Goal: Download file/media

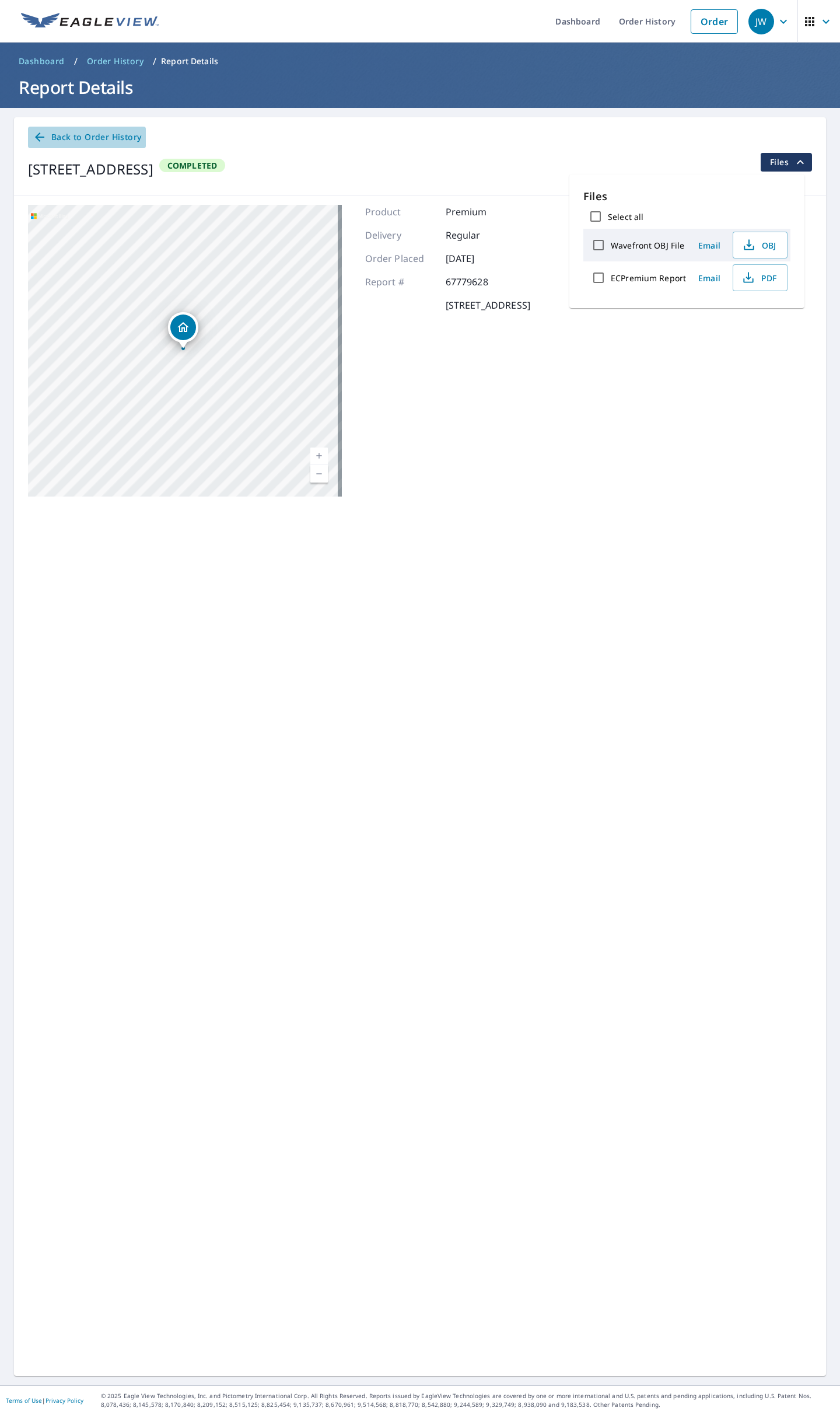
click at [84, 140] on span "Back to Order History" at bounding box center [86, 137] width 108 height 14
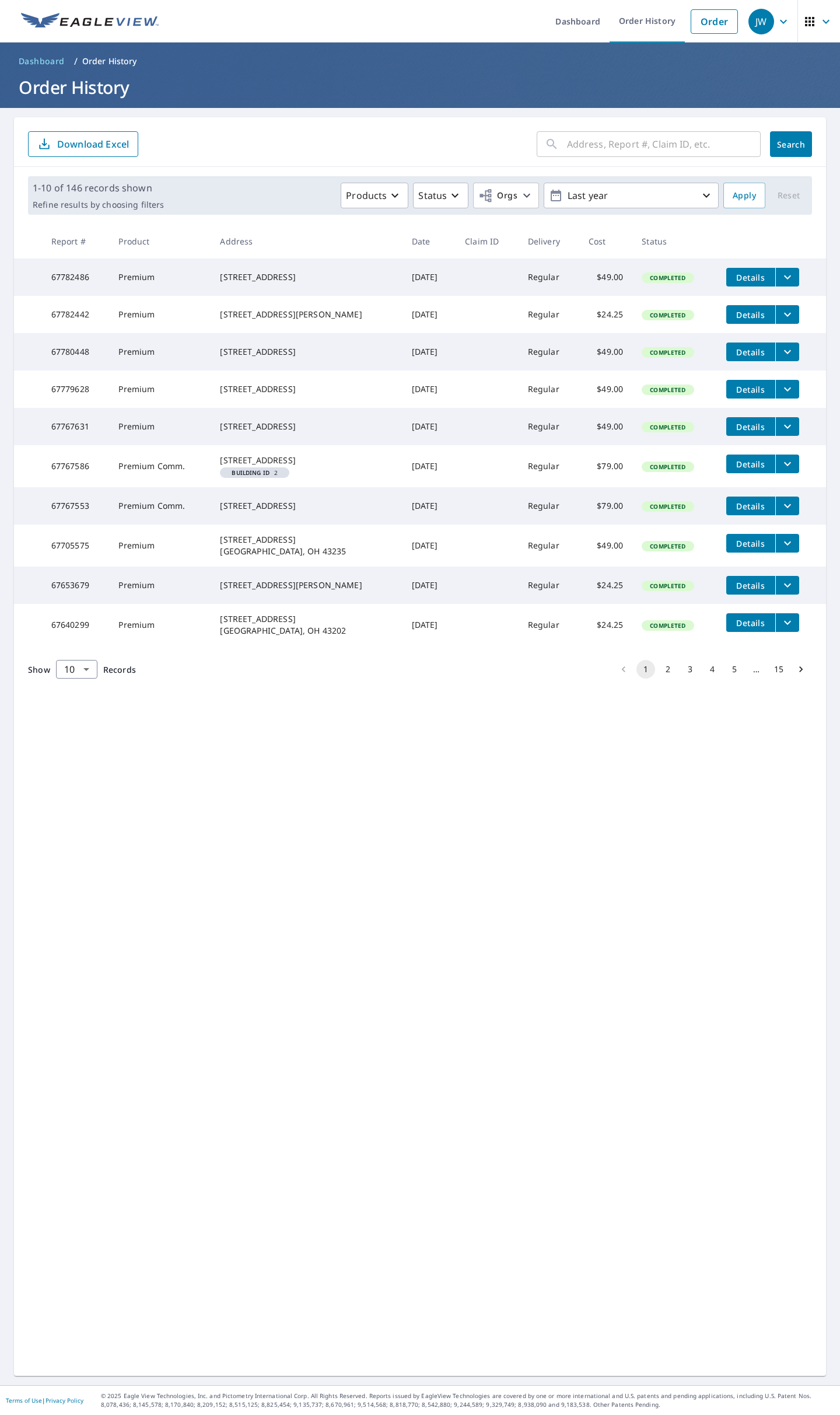
click at [676, 151] on input "text" at bounding box center [663, 144] width 194 height 32
type input "4001 tri"
click button "Search" at bounding box center [791, 143] width 42 height 26
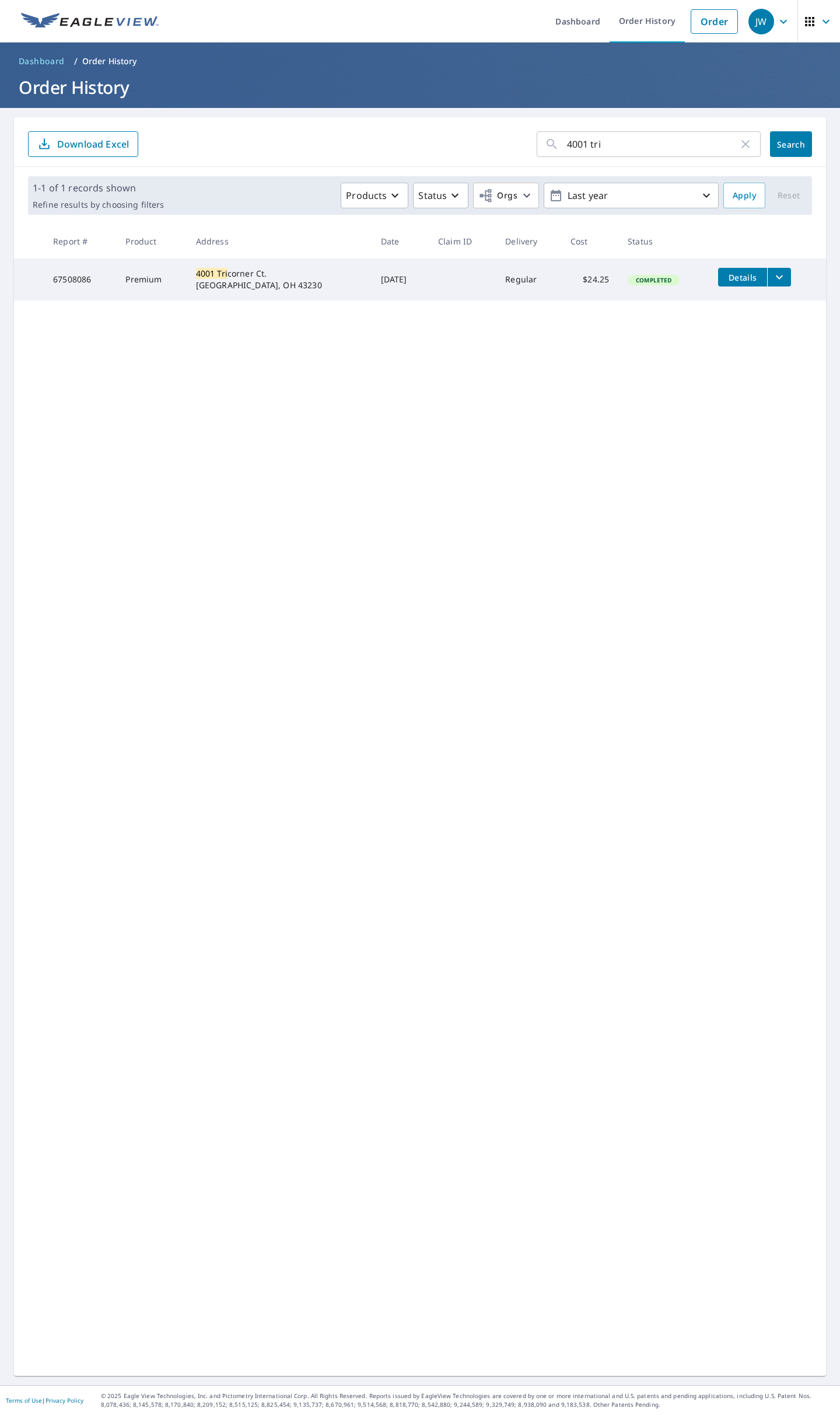
click at [772, 281] on icon "filesDropdownBtn-67508086" at bounding box center [778, 276] width 14 height 14
click at [662, 255] on span "PDF" at bounding box center [659, 256] width 37 height 14
